Goal: Task Accomplishment & Management: Use online tool/utility

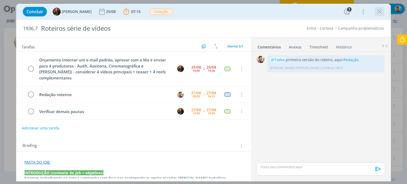
click at [380, 13] on icon "dialog" at bounding box center [380, 12] width 8 height 8
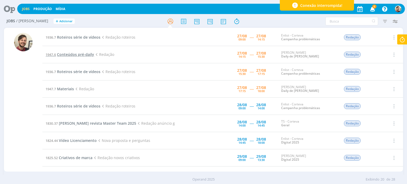
click at [85, 56] on span "Conteúdos pré-daily" at bounding box center [75, 54] width 37 height 5
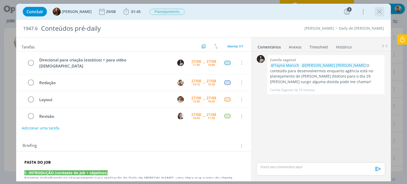
click at [380, 10] on icon "dialog" at bounding box center [380, 12] width 8 height 8
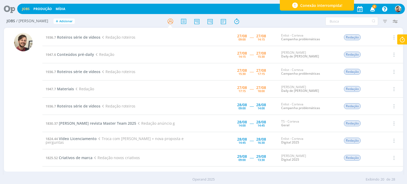
click at [402, 38] on icon at bounding box center [403, 39] width 10 height 10
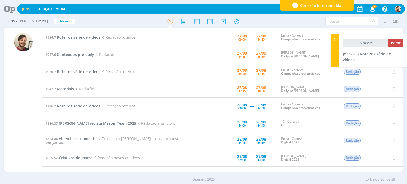
type input "02:49:30"
click at [394, 45] on span "Parar" at bounding box center [396, 42] width 10 height 5
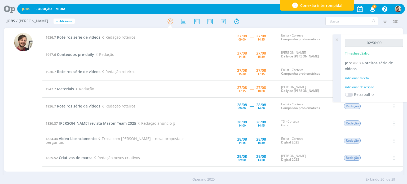
click at [358, 88] on div "Adicionar descrição" at bounding box center [374, 87] width 58 height 5
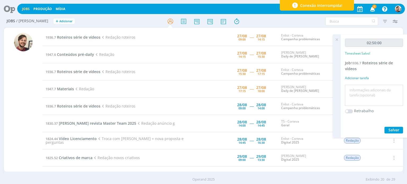
click at [360, 89] on textarea at bounding box center [374, 95] width 55 height 19
type textarea "redação"
click at [395, 128] on span "Salvar" at bounding box center [394, 130] width 11 height 5
